Goal: Task Accomplishment & Management: Use online tool/utility

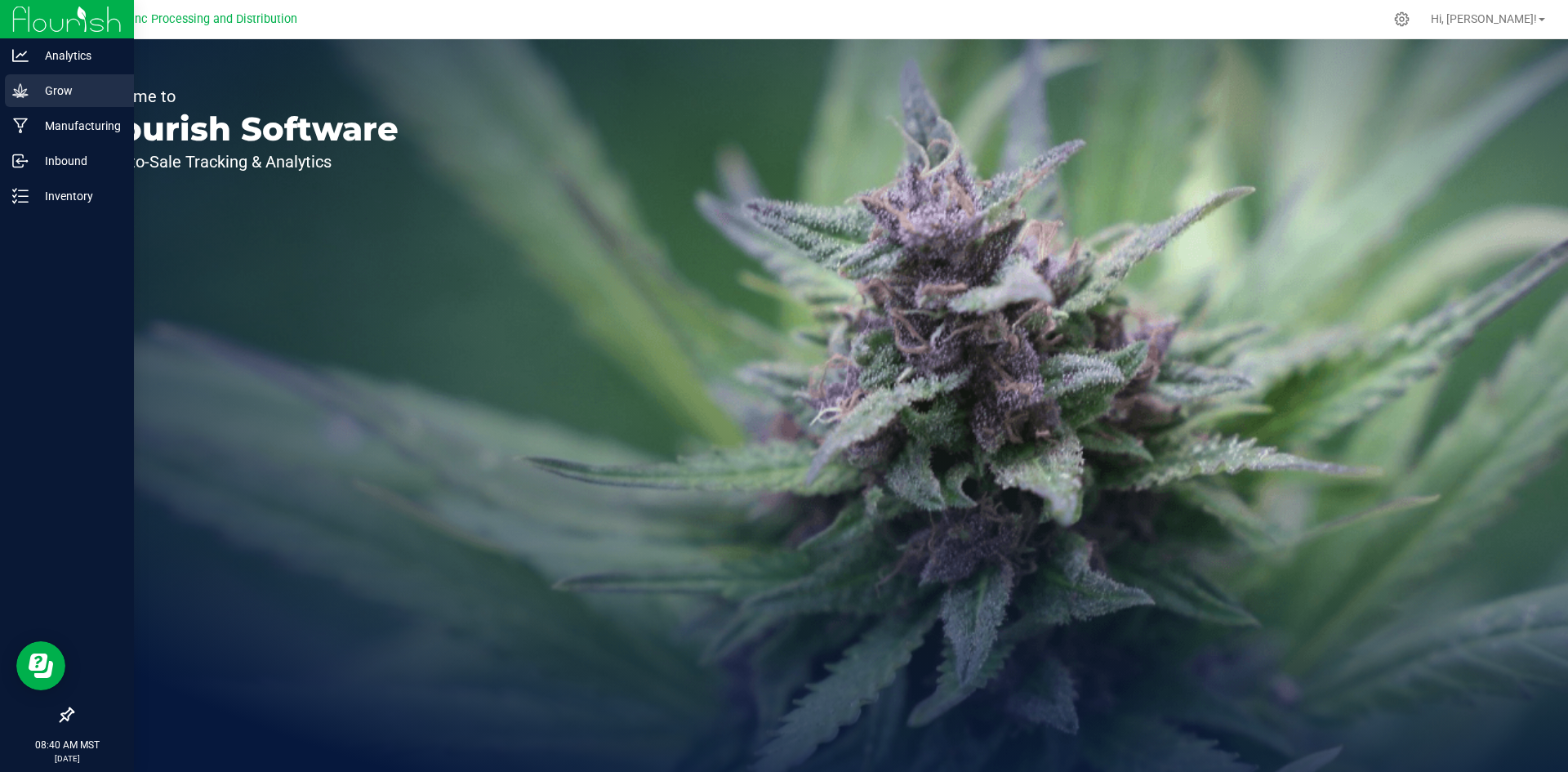
click at [25, 88] on icon at bounding box center [21, 90] width 16 height 16
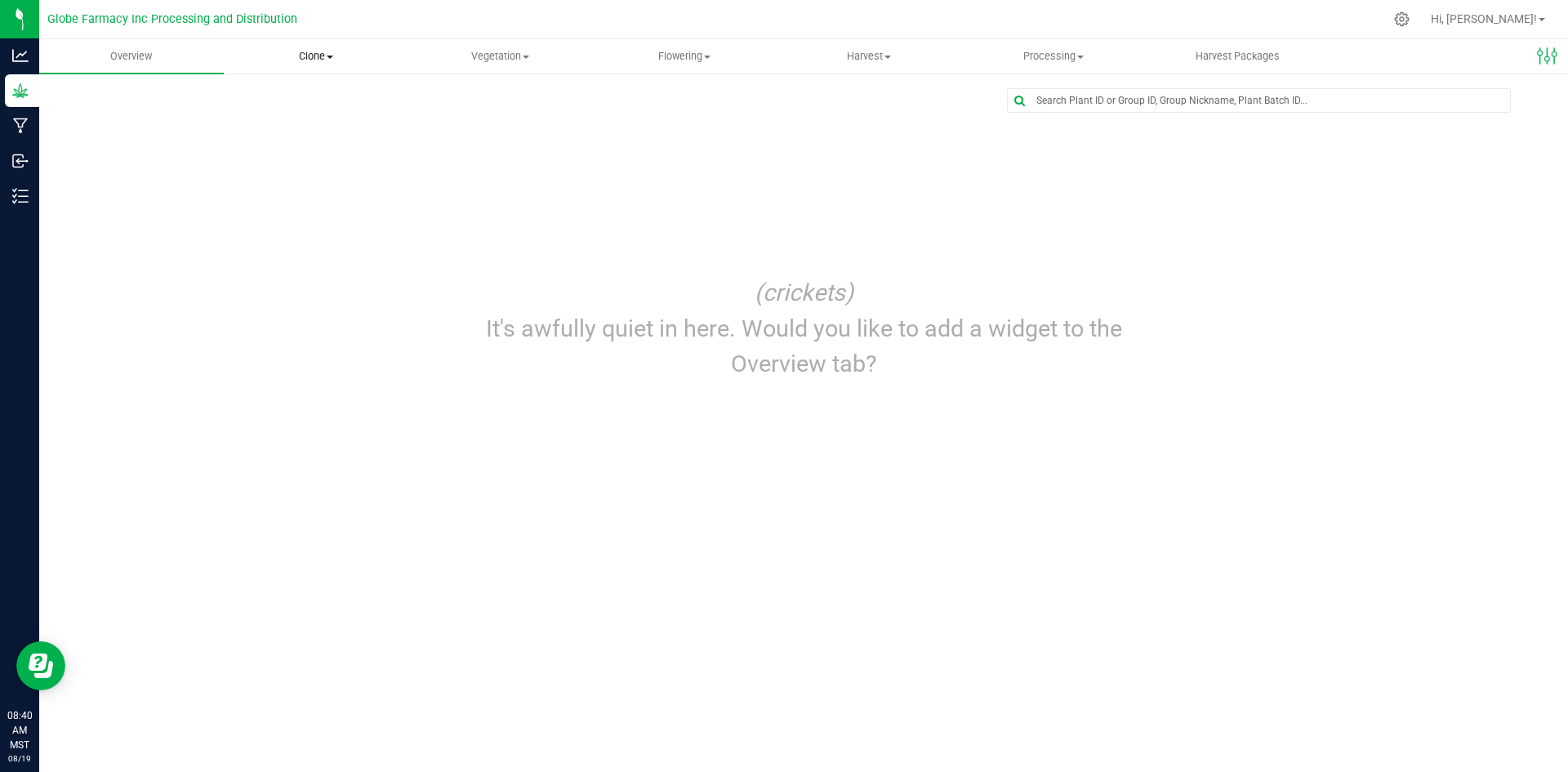
click at [311, 47] on uib-tab-heading "Clone Create plants Cloning groups Cloning plants Apply to plants" at bounding box center [316, 56] width 183 height 33
click at [306, 114] on span "Cloning groups" at bounding box center [285, 117] width 124 height 14
